Goal: Task Accomplishment & Management: Complete application form

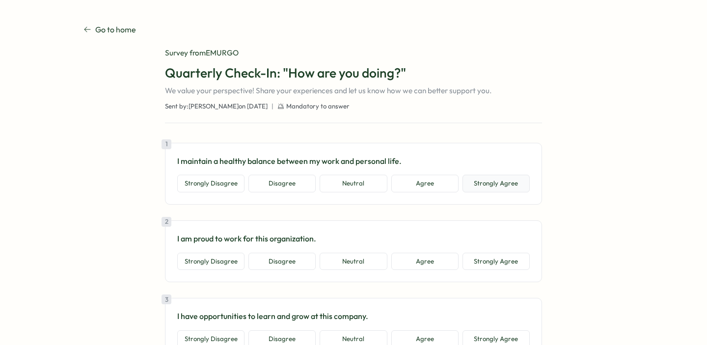
click at [496, 187] on button "Strongly Agree" at bounding box center [495, 184] width 67 height 18
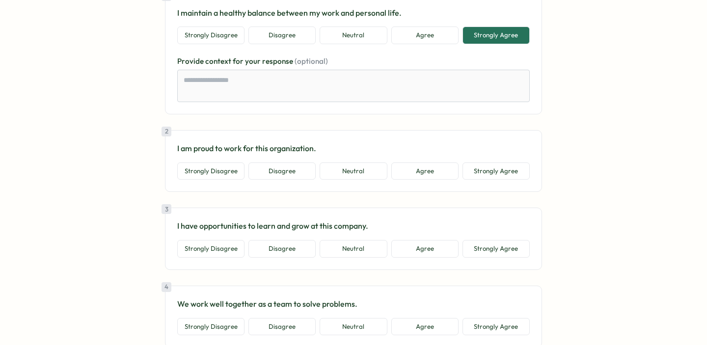
scroll to position [151, 0]
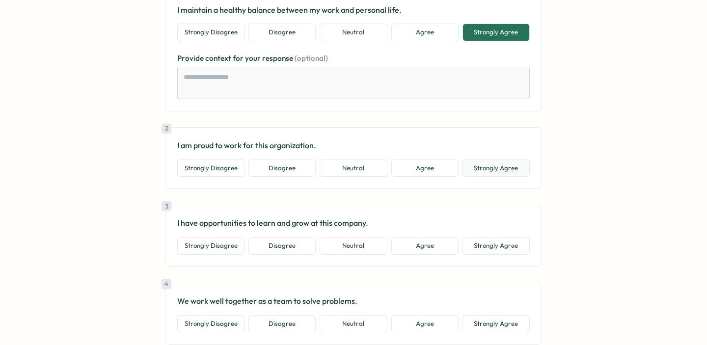
click at [499, 174] on button "Strongly Agree" at bounding box center [495, 168] width 67 height 18
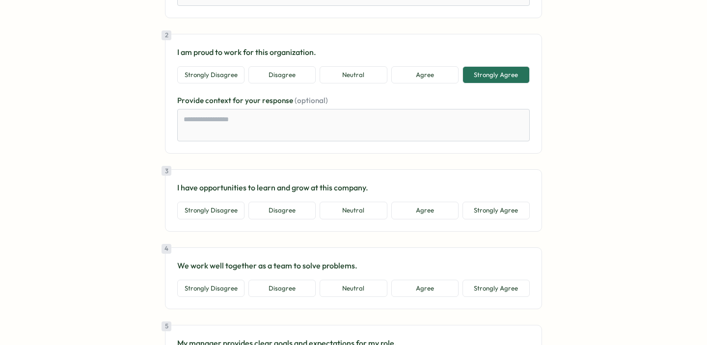
scroll to position [245, 0]
click at [479, 214] on button "Strongly Agree" at bounding box center [495, 210] width 67 height 18
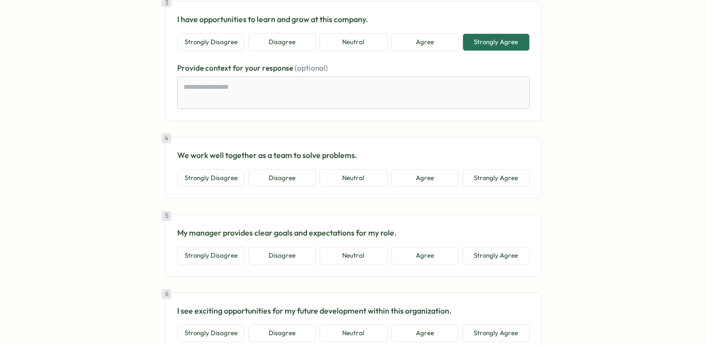
scroll to position [417, 0]
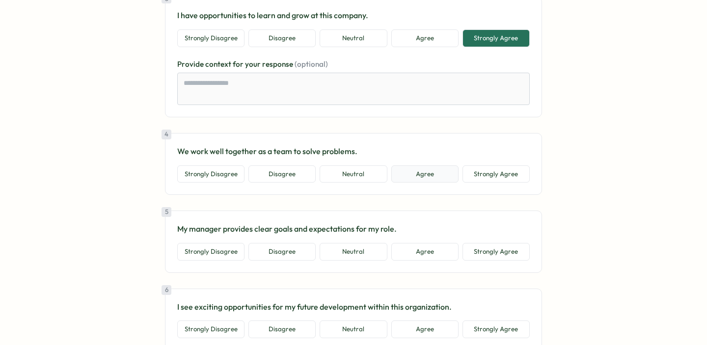
click at [417, 181] on button "Agree" at bounding box center [424, 174] width 67 height 18
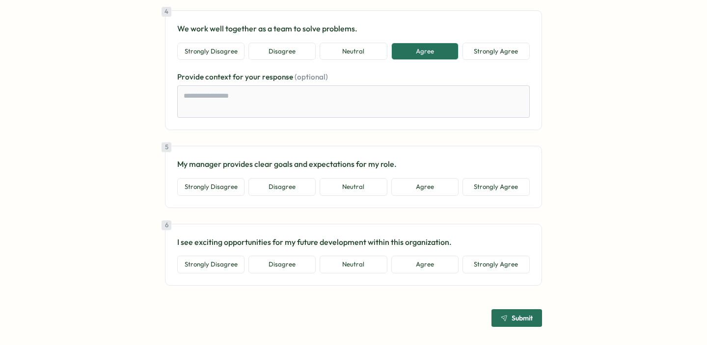
scroll to position [540, 0]
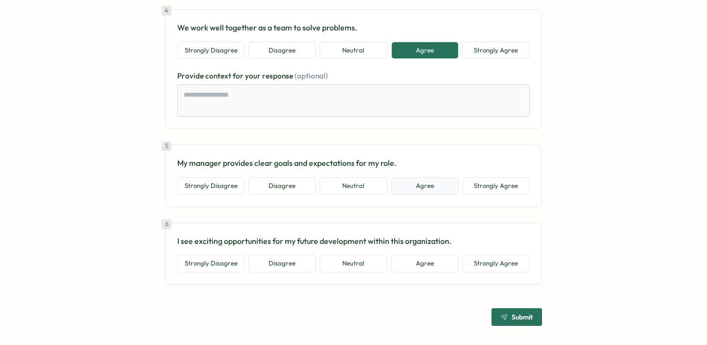
click at [418, 191] on button "Agree" at bounding box center [424, 186] width 67 height 18
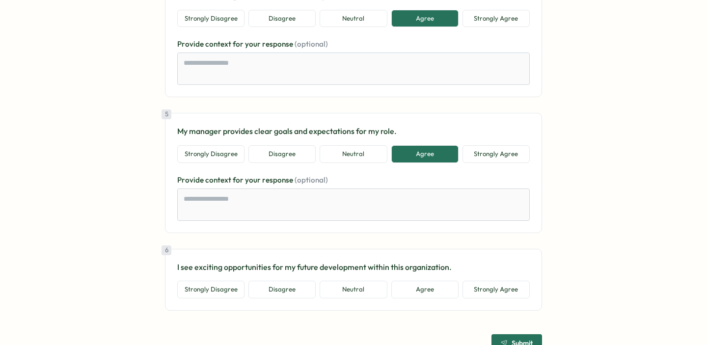
scroll to position [603, 0]
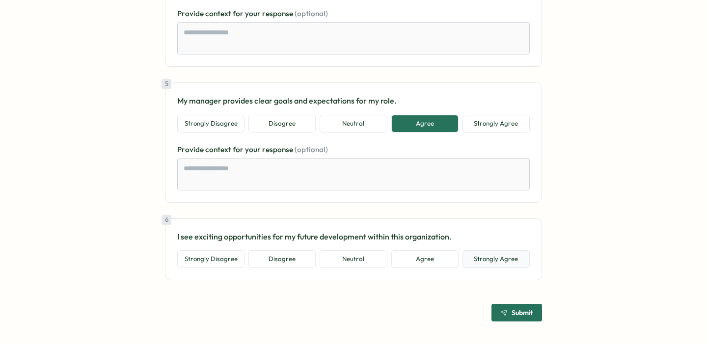
click at [484, 264] on button "Strongly Agree" at bounding box center [495, 259] width 67 height 18
type textarea "*"
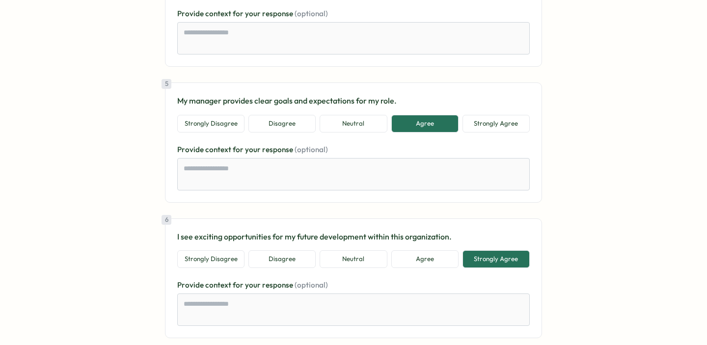
scroll to position [660, 0]
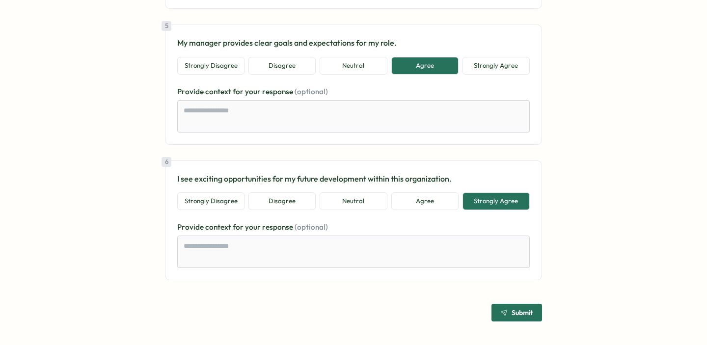
click at [511, 314] on span "Submit" at bounding box center [521, 312] width 21 height 7
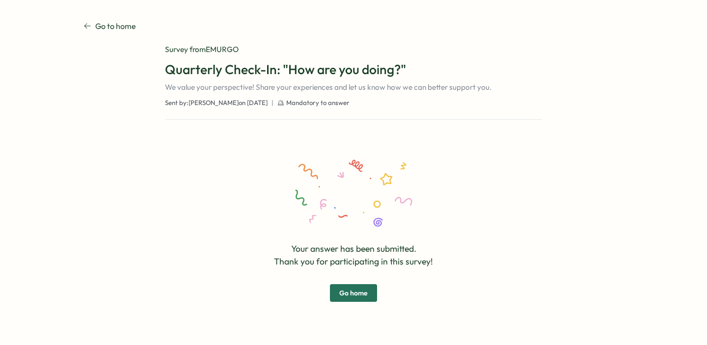
scroll to position [3, 0]
click at [347, 290] on span "Go home" at bounding box center [353, 293] width 28 height 17
